Goal: Information Seeking & Learning: Understand process/instructions

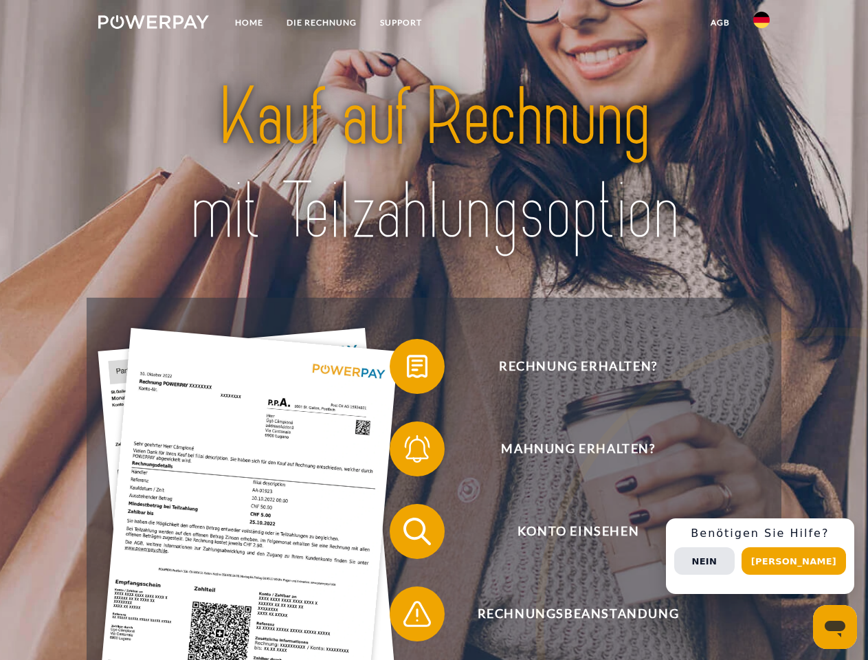
click at [153, 24] on img at bounding box center [153, 22] width 111 height 14
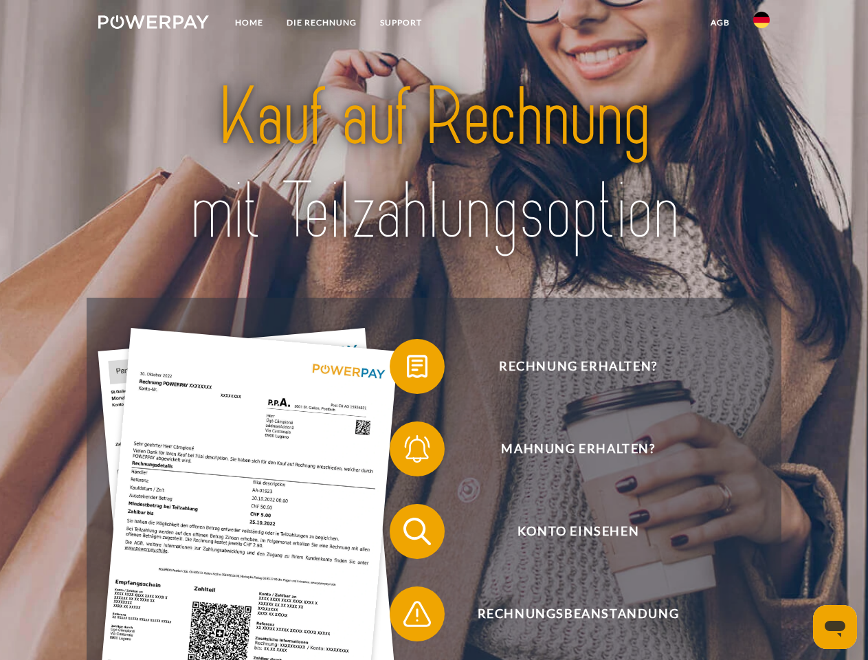
click at [761, 24] on img at bounding box center [761, 20] width 16 height 16
click at [719, 23] on link "agb" at bounding box center [720, 22] width 43 height 25
click at [407, 369] on span at bounding box center [396, 366] width 69 height 69
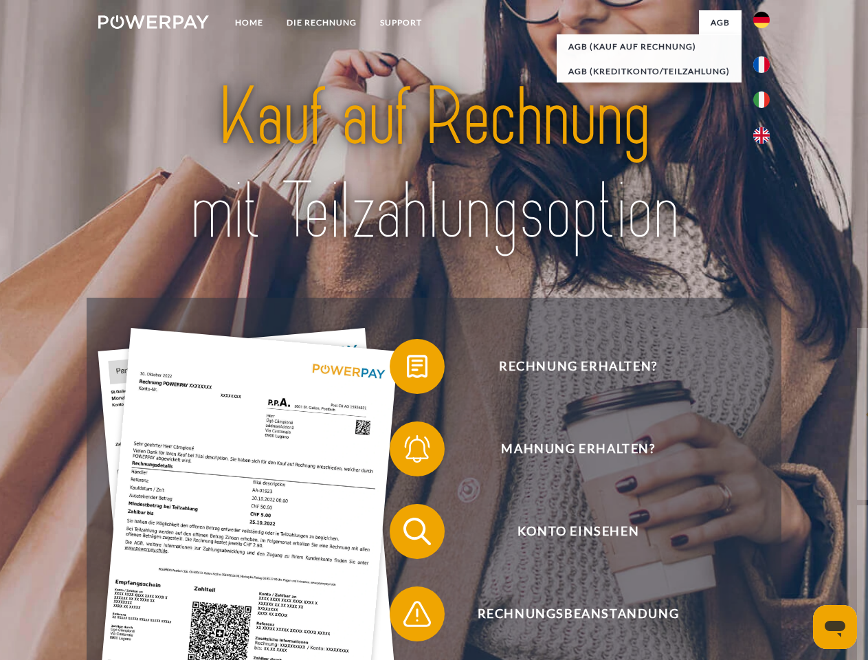
click at [407, 451] on div "Rechnung erhalten? Mahnung erhalten? Konto einsehen" at bounding box center [434, 572] width 694 height 550
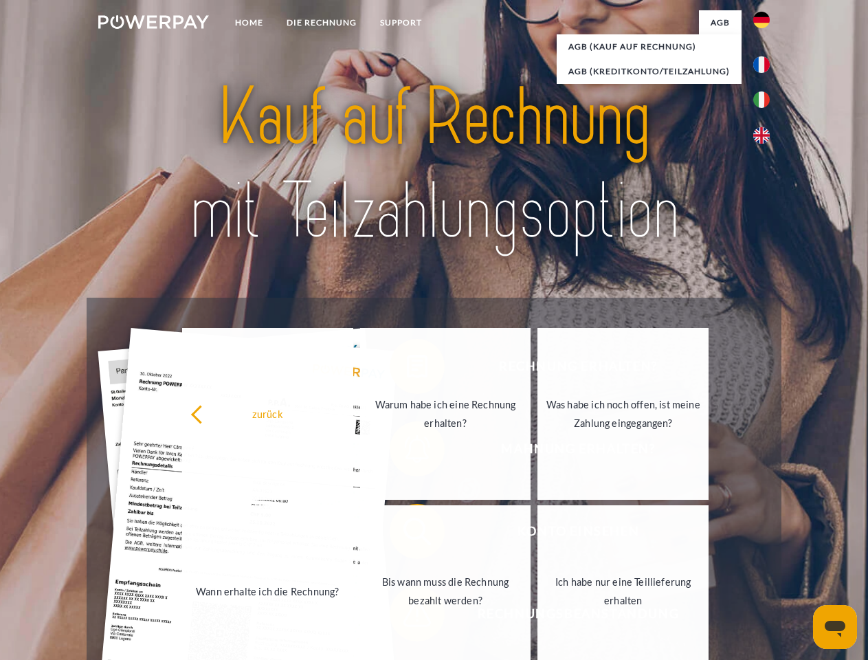
click at [407, 534] on link "Bis wann muss die Rechnung bezahlt werden?" at bounding box center [445, 591] width 171 height 172
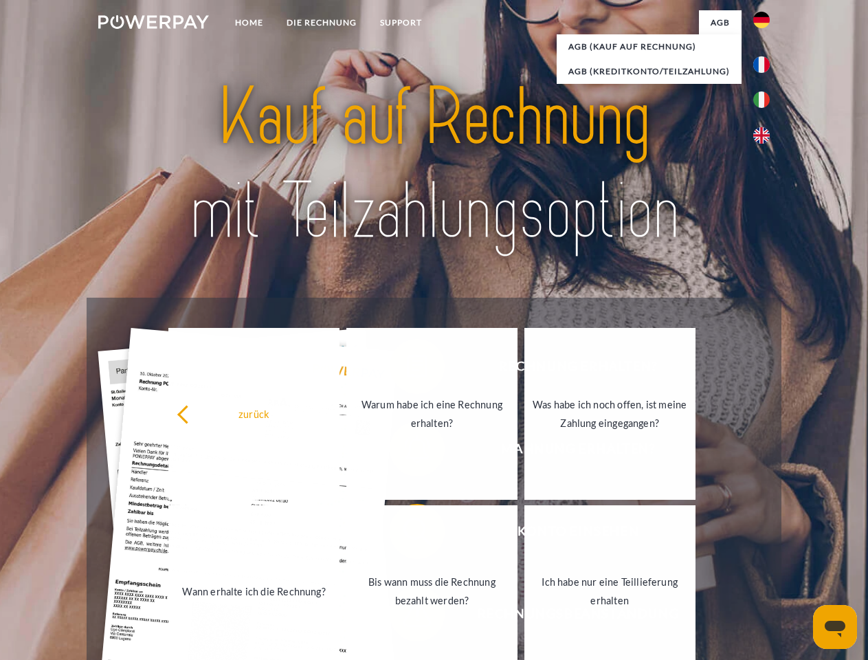
click at [407, 616] on div "Rechnung erhalten? Mahnung erhalten? Konto einsehen" at bounding box center [434, 572] width 694 height 550
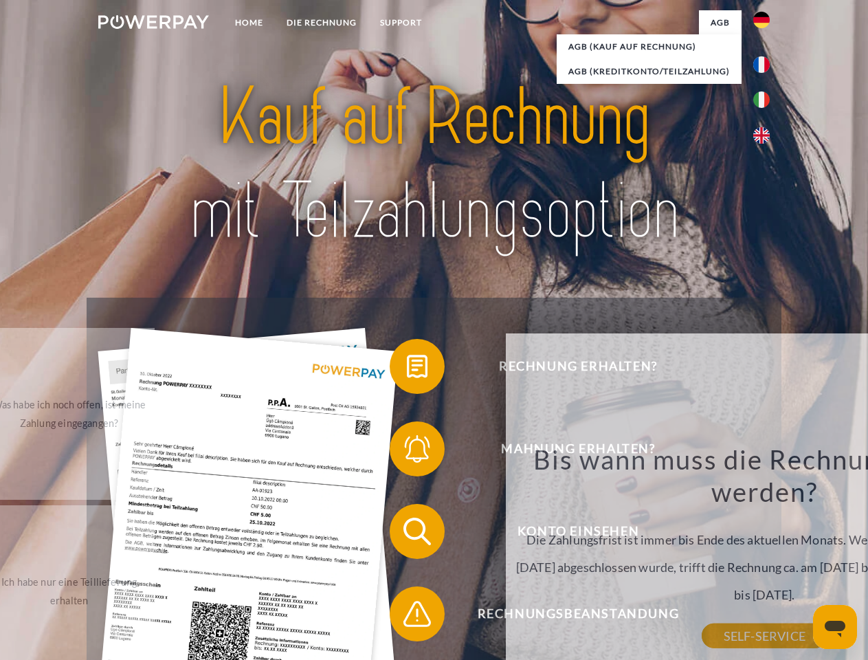
click at [765, 556] on div "Rechnung erhalten? Mahnung erhalten? Konto einsehen" at bounding box center [434, 572] width 694 height 550
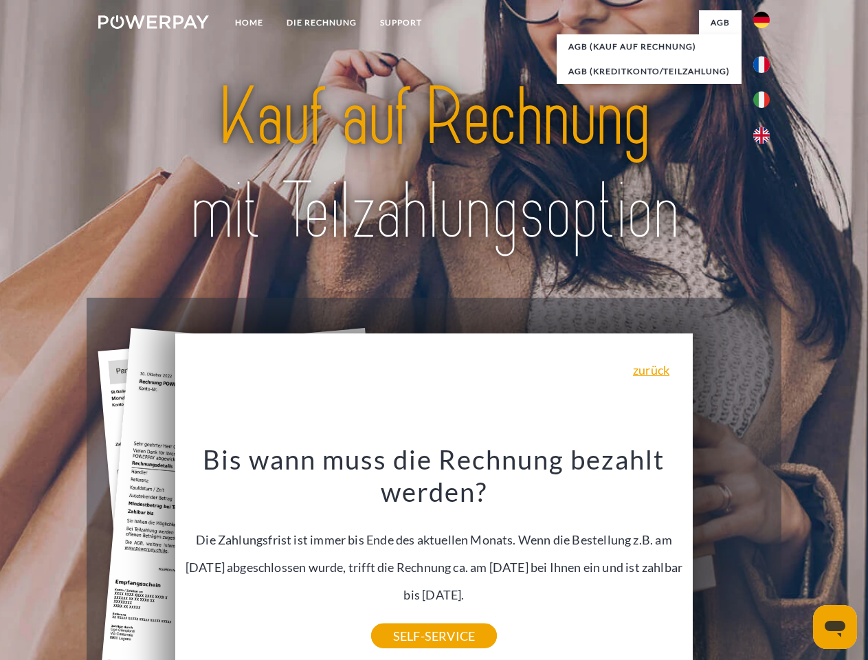
click at [731, 559] on span "Konto einsehen" at bounding box center [577, 531] width 337 height 55
click at [798, 561] on header "Home DIE RECHNUNG SUPPORT" at bounding box center [434, 474] width 868 height 949
